Goal: Transaction & Acquisition: Register for event/course

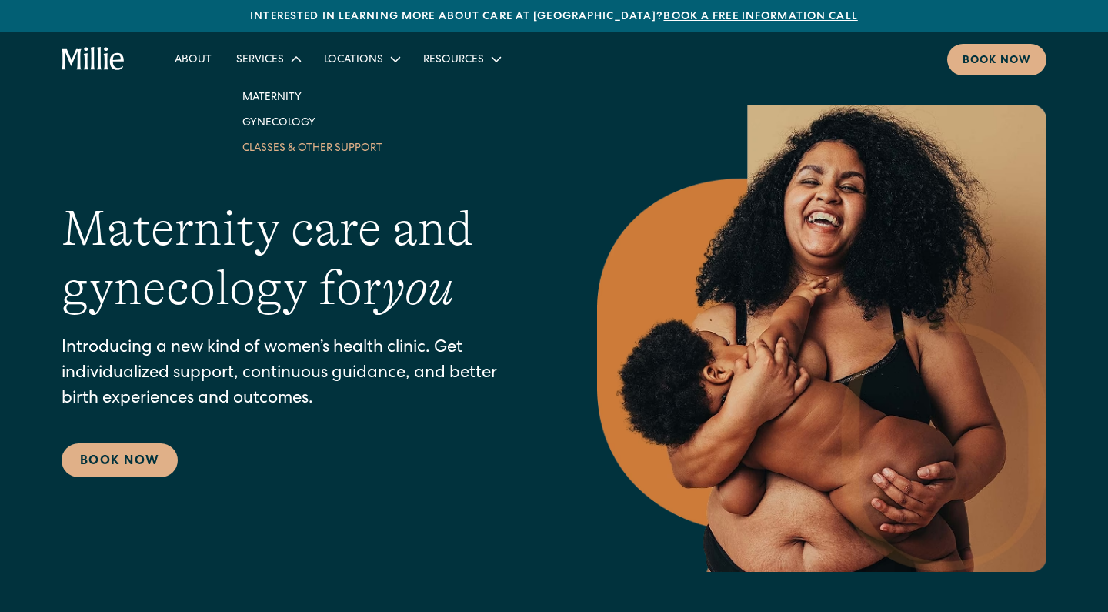
click at [266, 154] on link "Classes & Other Support" at bounding box center [312, 147] width 165 height 25
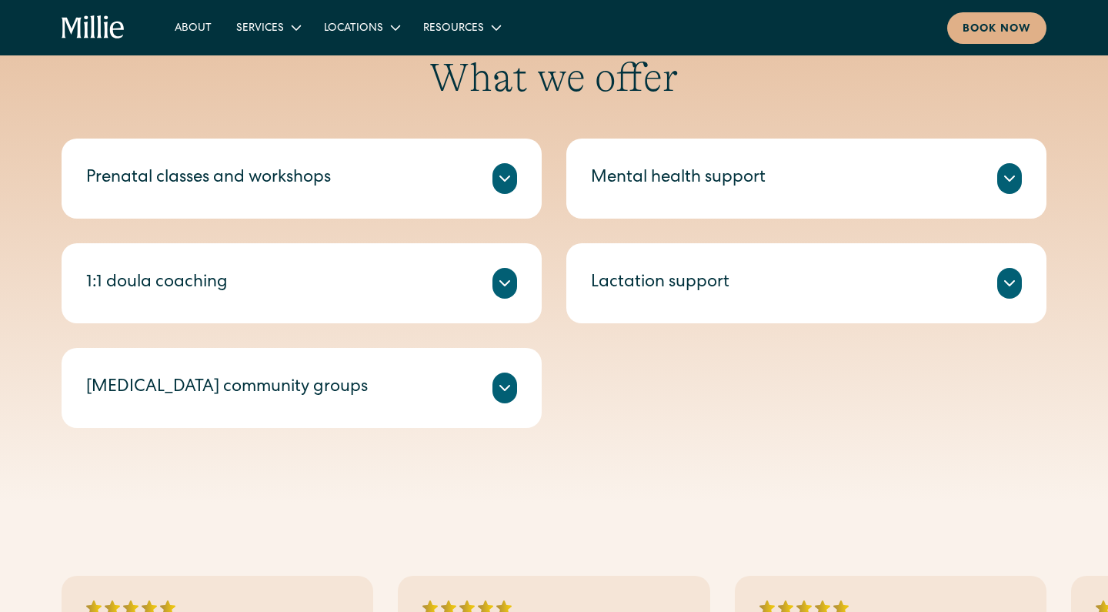
scroll to position [630, 0]
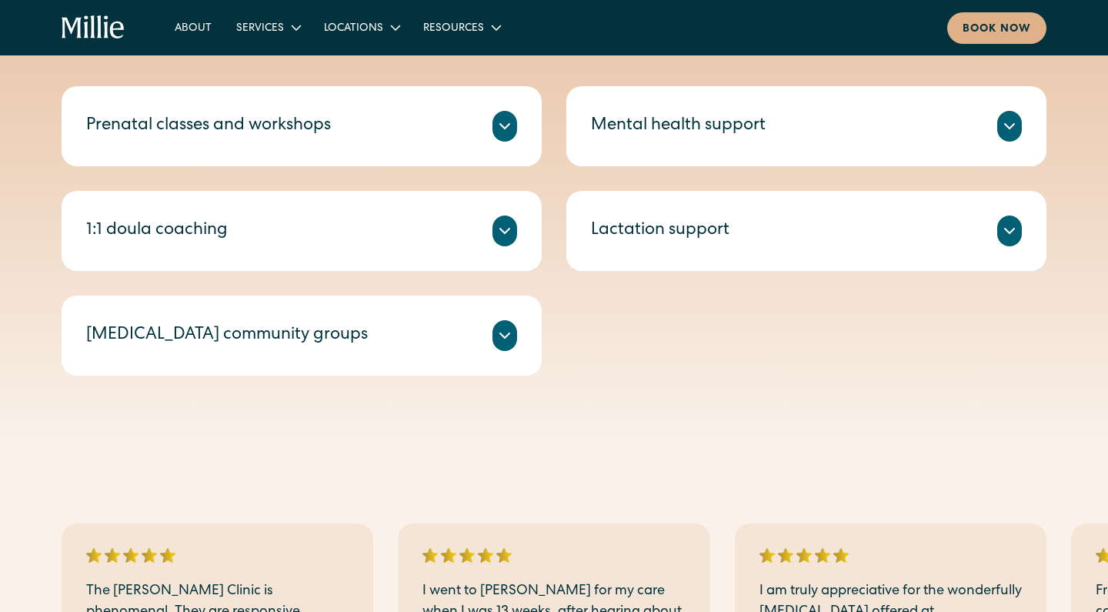
click at [715, 236] on div "Lactation support" at bounding box center [660, 231] width 139 height 25
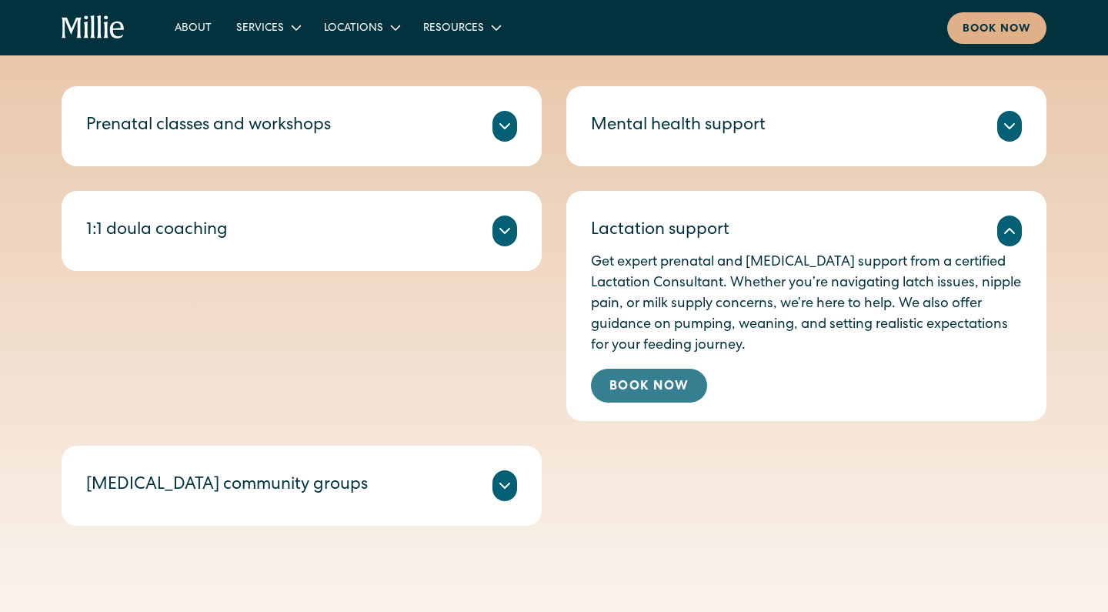
click at [654, 399] on link "Book Now" at bounding box center [649, 386] width 116 height 34
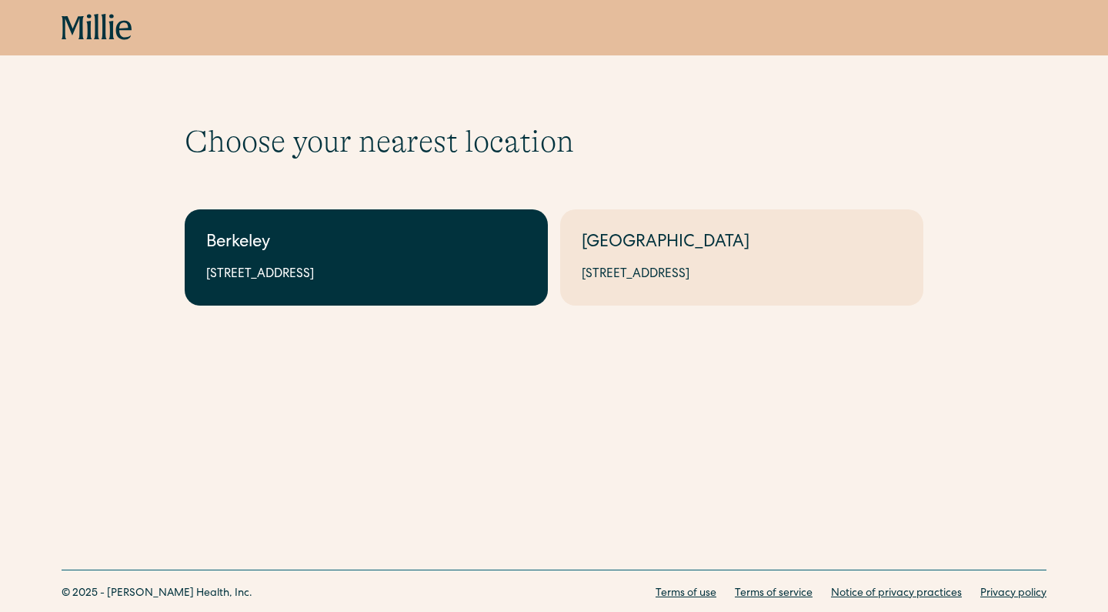
click at [423, 257] on link "Berkeley [STREET_ADDRESS]" at bounding box center [366, 257] width 363 height 96
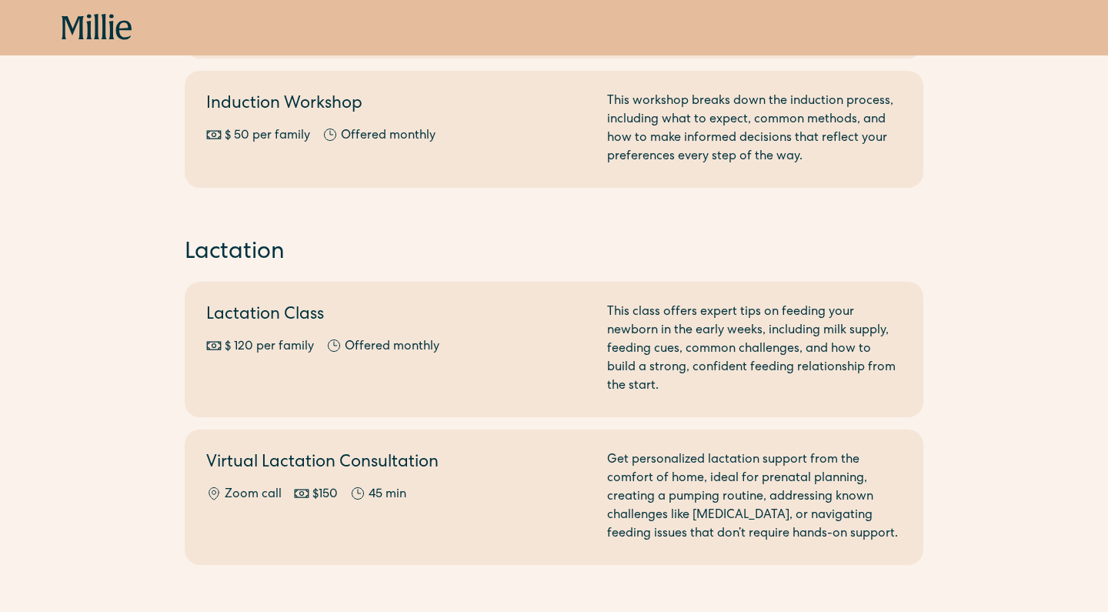
scroll to position [776, 0]
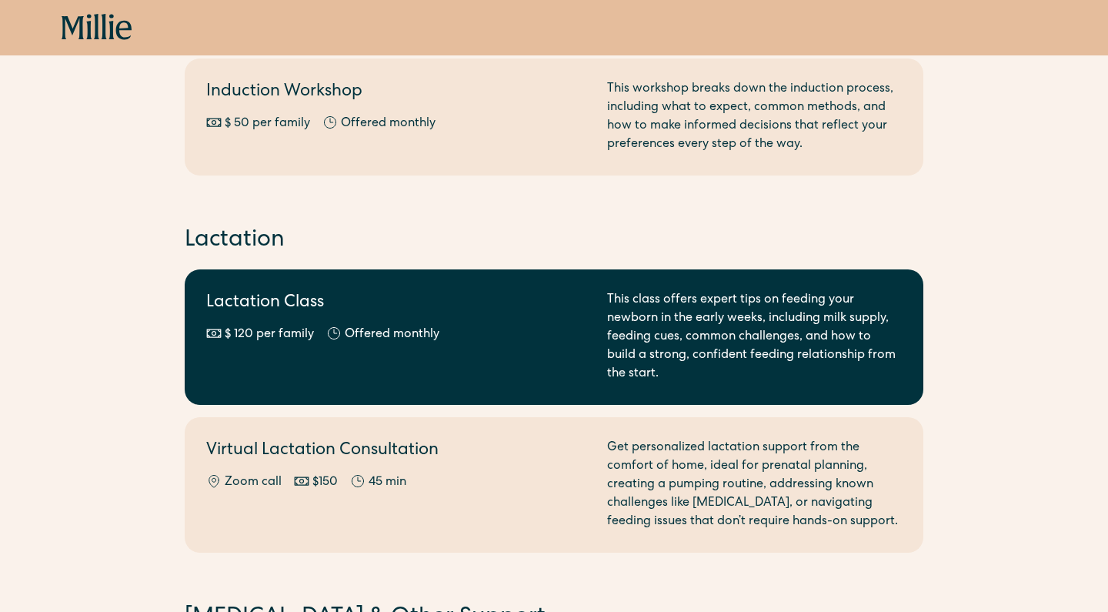
click at [741, 383] on link "Lactation Class $ 120 per family Offered monthly Every other month This class o…" at bounding box center [554, 336] width 739 height 135
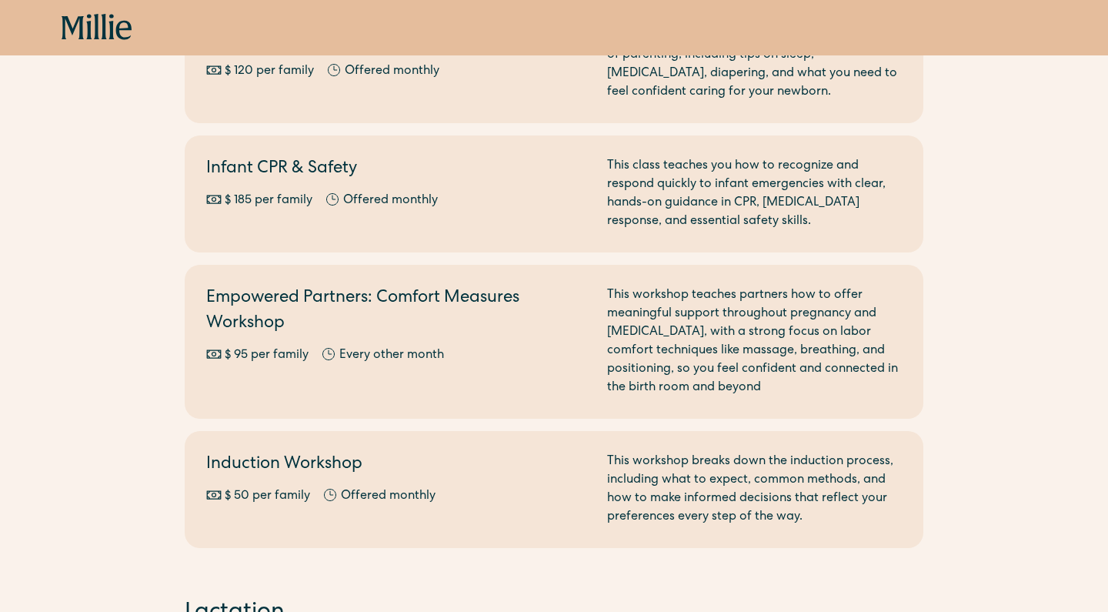
scroll to position [402, 0]
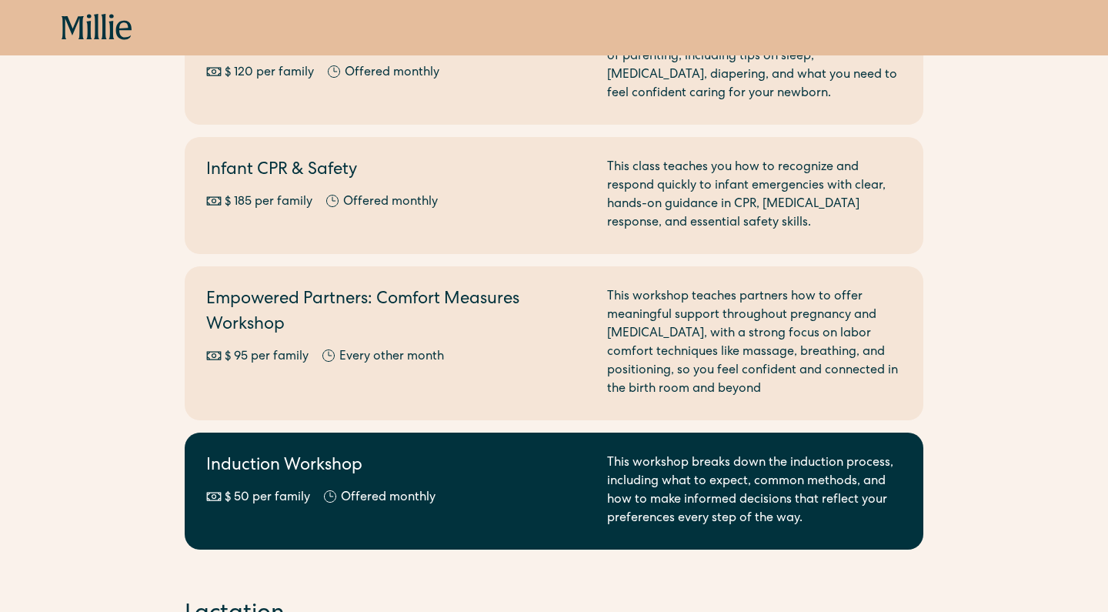
click at [763, 484] on div "This workshop breaks down the induction process, including what to expect, comm…" at bounding box center [754, 491] width 295 height 74
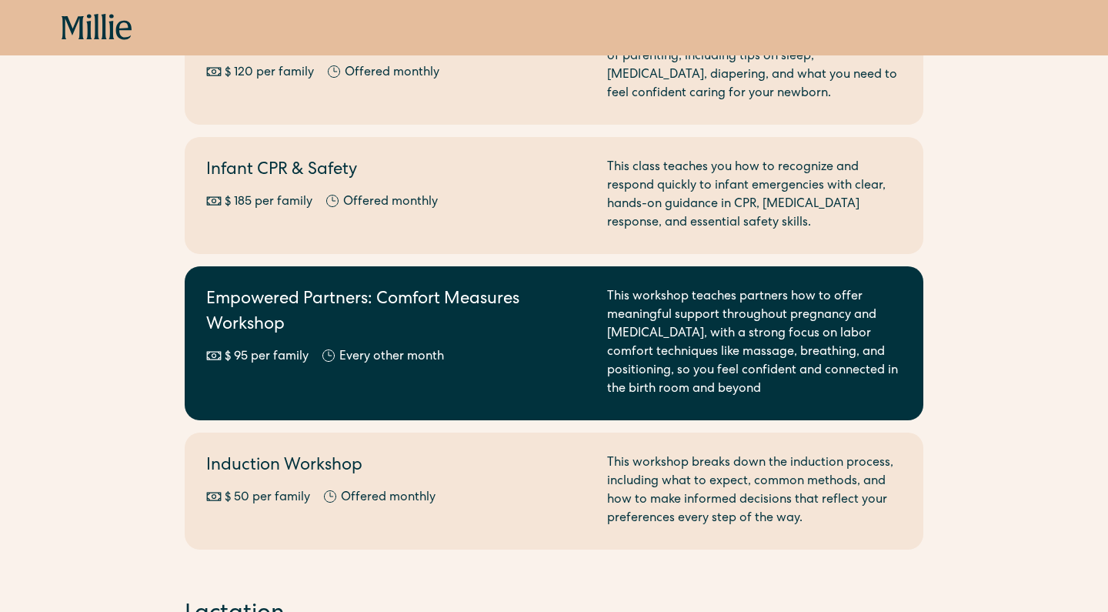
click at [346, 344] on div "Empowered Partners: Comfort Measures Workshop $ 95 per family Offered monthly E…" at bounding box center [397, 343] width 383 height 111
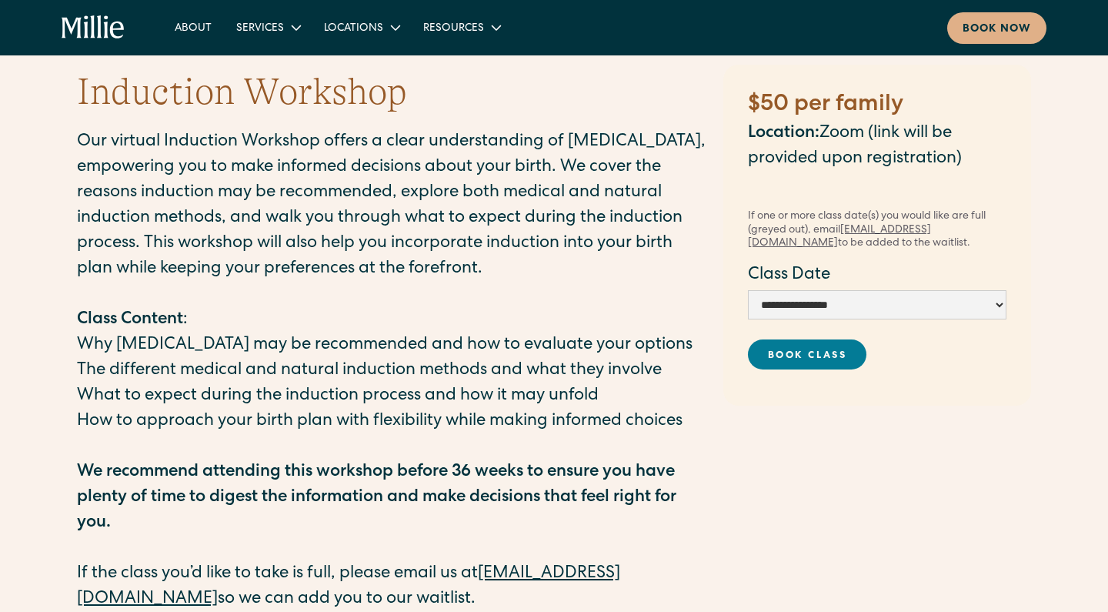
scroll to position [47, 0]
